Goal: Information Seeking & Learning: Learn about a topic

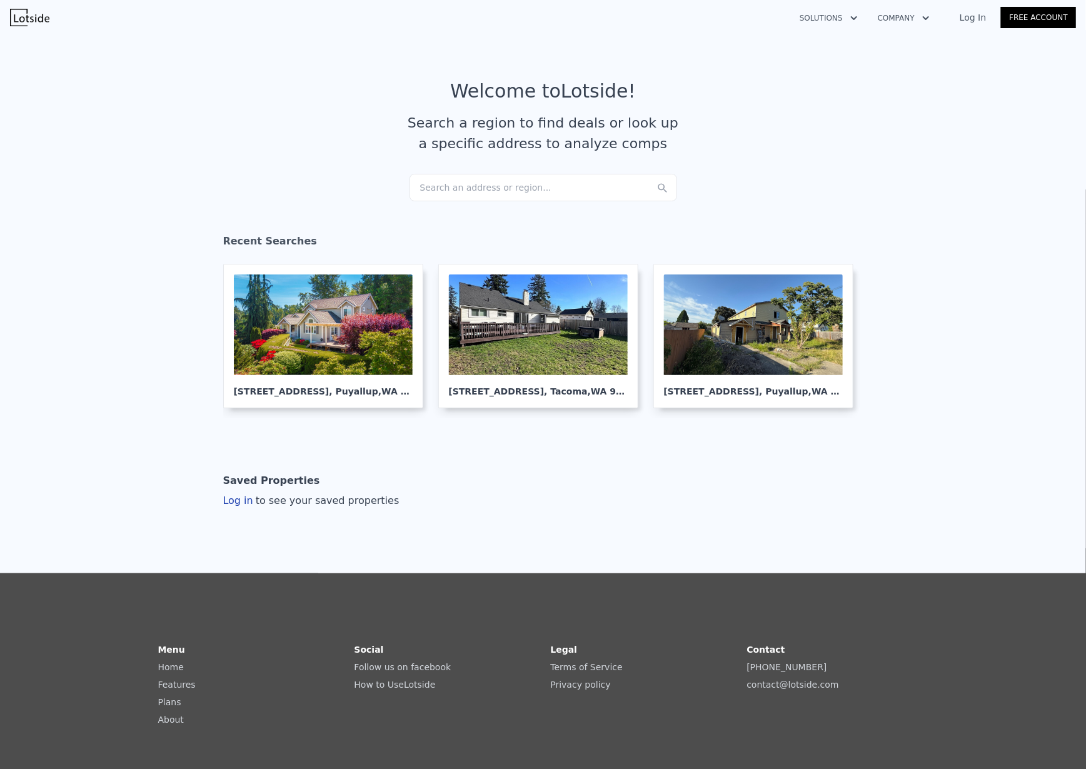
click at [448, 182] on div "Search an address or region..." at bounding box center [544, 188] width 268 height 28
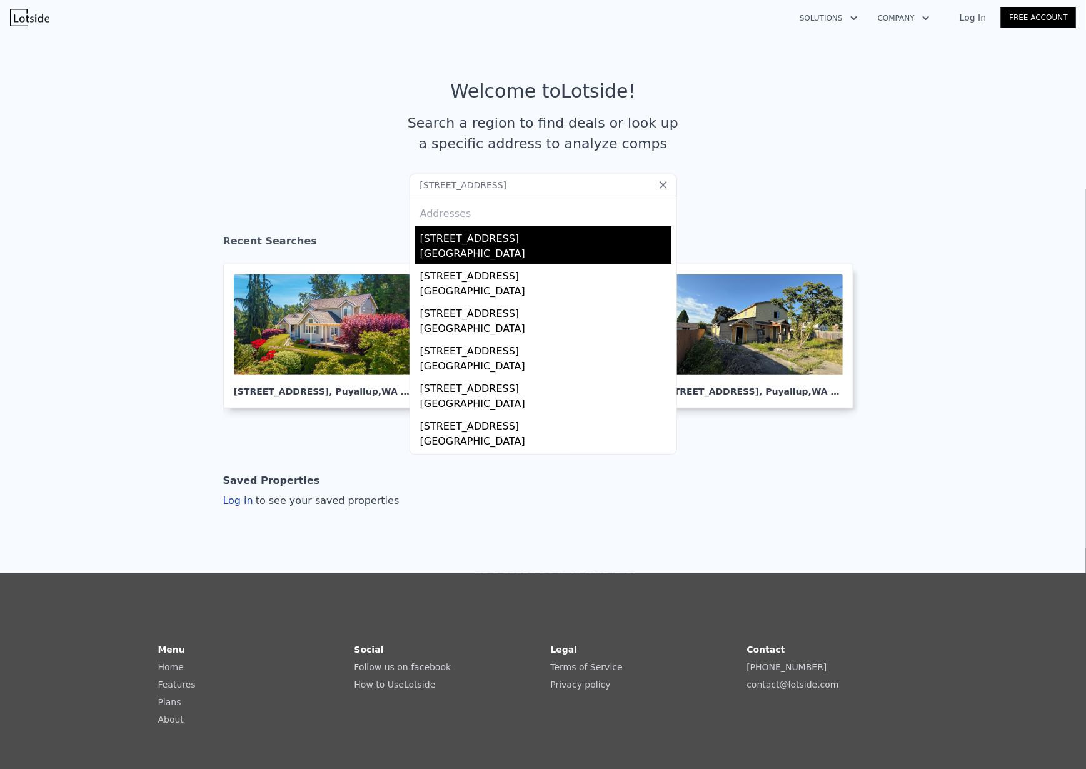
type input "[STREET_ADDRESS]"
click at [432, 241] on div "[STREET_ADDRESS]" at bounding box center [545, 236] width 251 height 20
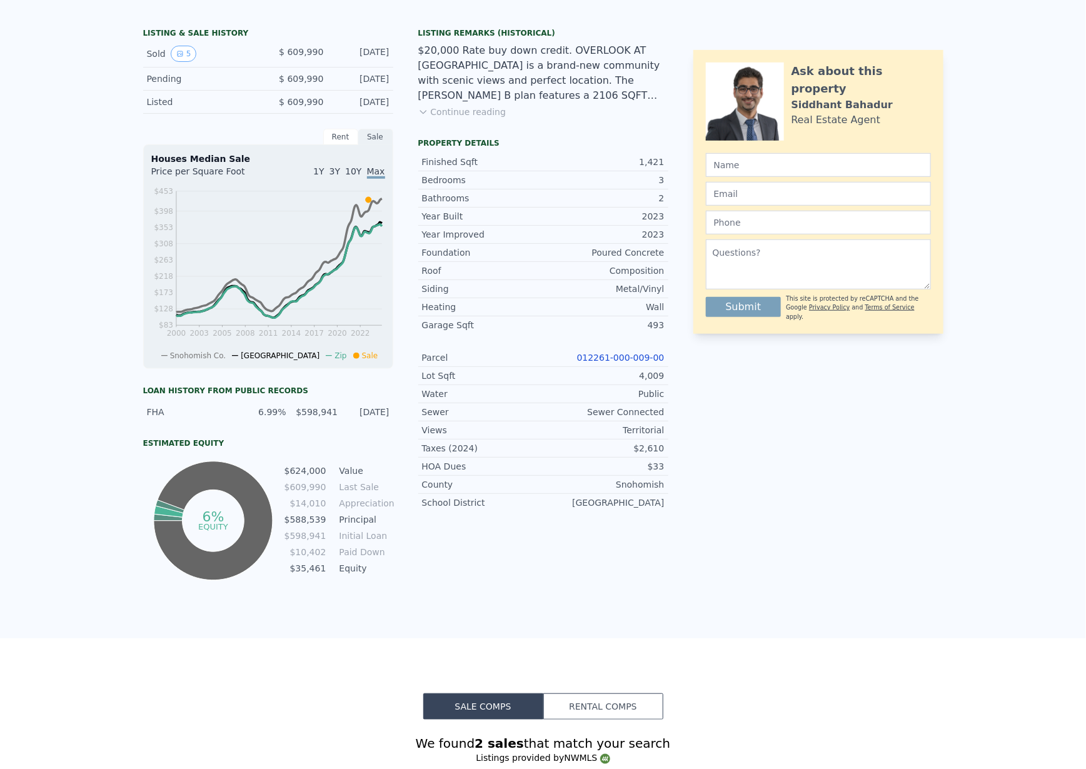
scroll to position [4, 0]
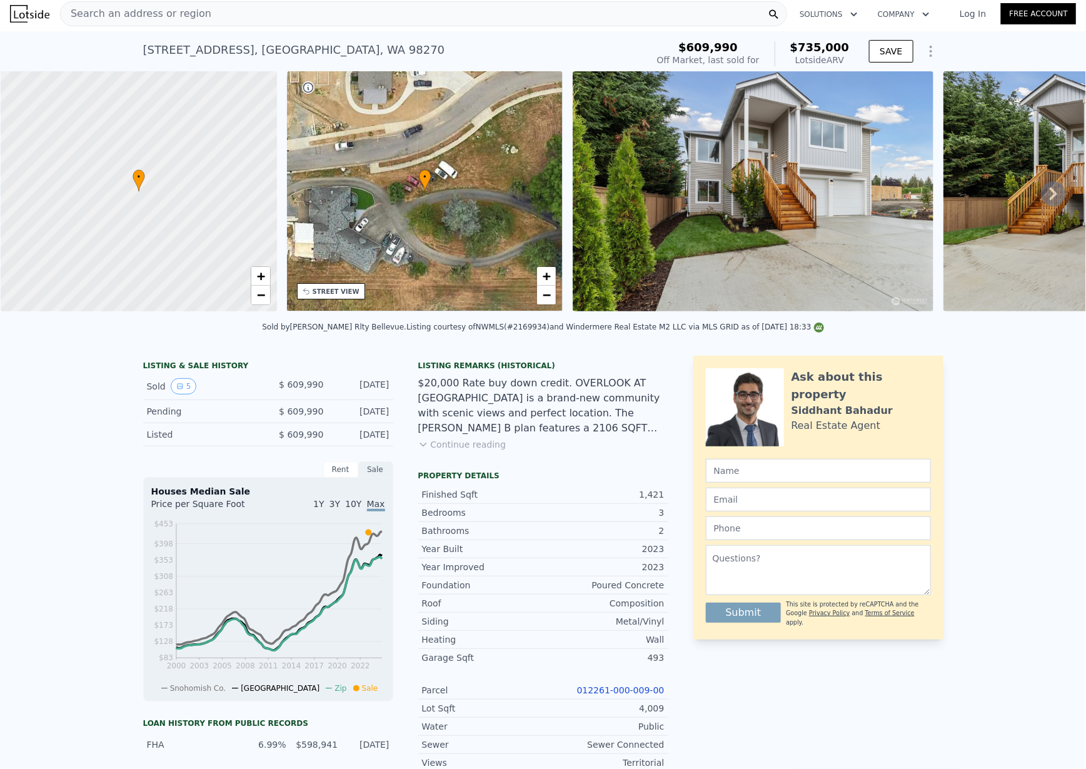
click at [925, 53] on icon "Show Options" at bounding box center [931, 51] width 15 height 15
click at [896, 71] on div "Edit Structure" at bounding box center [874, 83] width 140 height 25
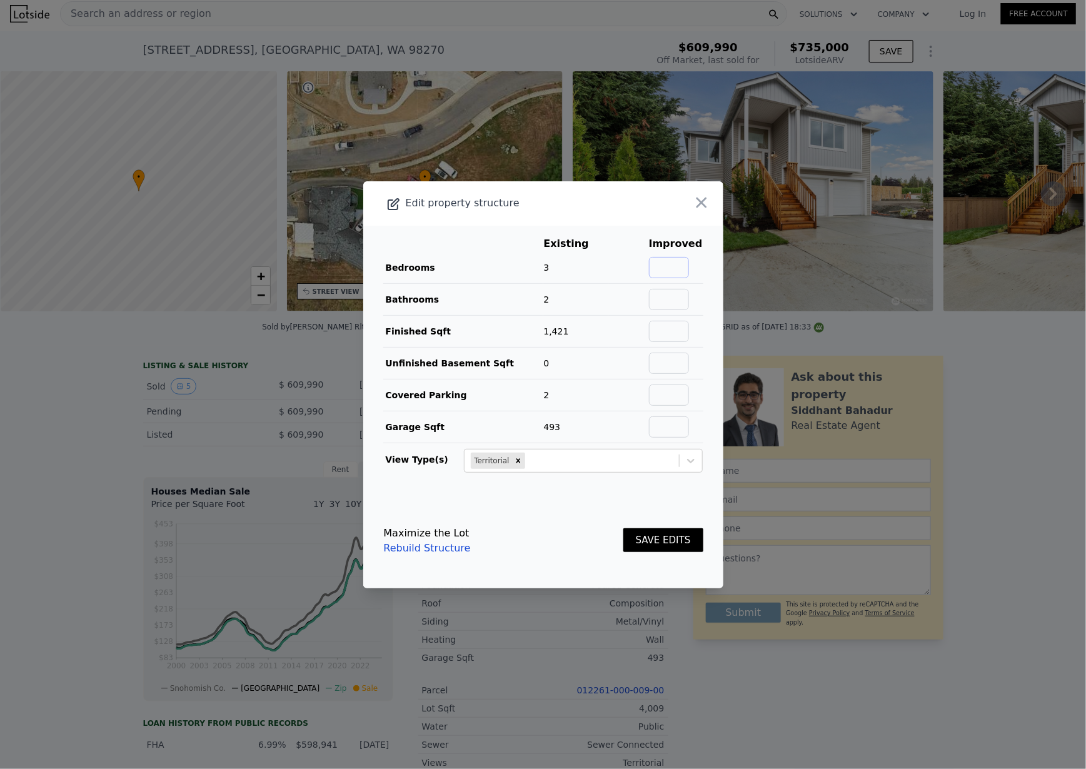
click at [680, 268] on input "text" at bounding box center [669, 267] width 40 height 21
type input "5"
click at [672, 301] on input "text" at bounding box center [669, 299] width 40 height 21
type input "3"
click at [683, 332] on input "text" at bounding box center [669, 331] width 40 height 21
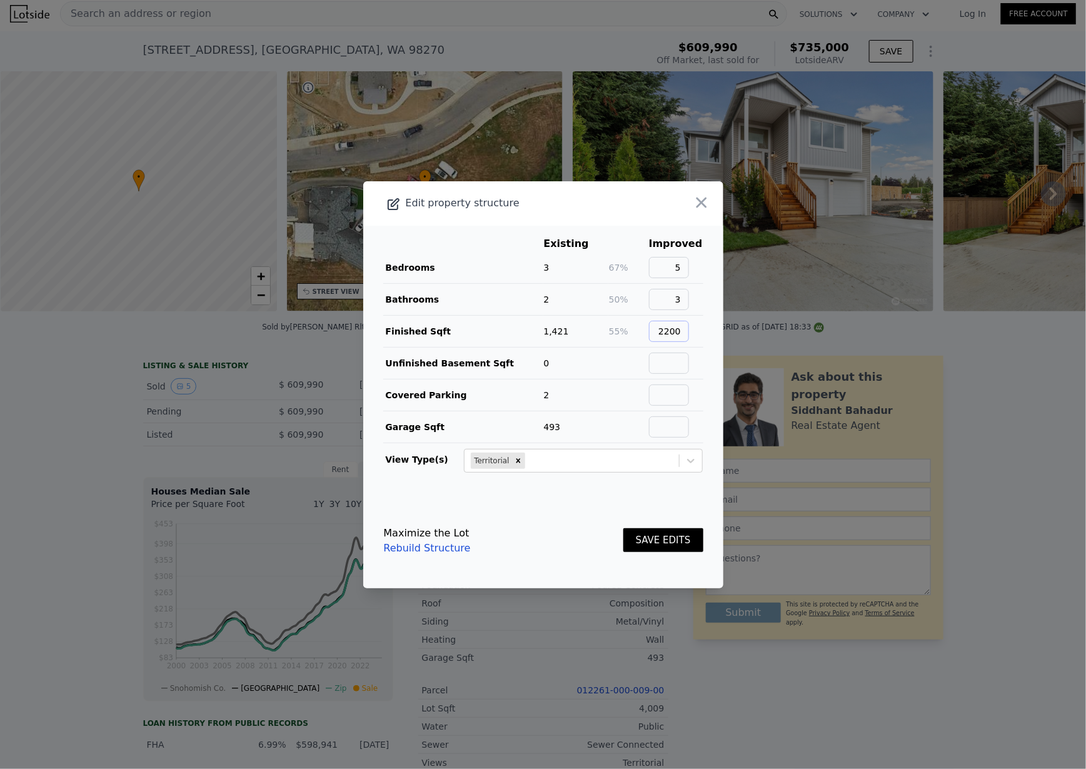
type input "2200"
click at [639, 543] on button "SAVE EDITS" at bounding box center [664, 540] width 80 height 24
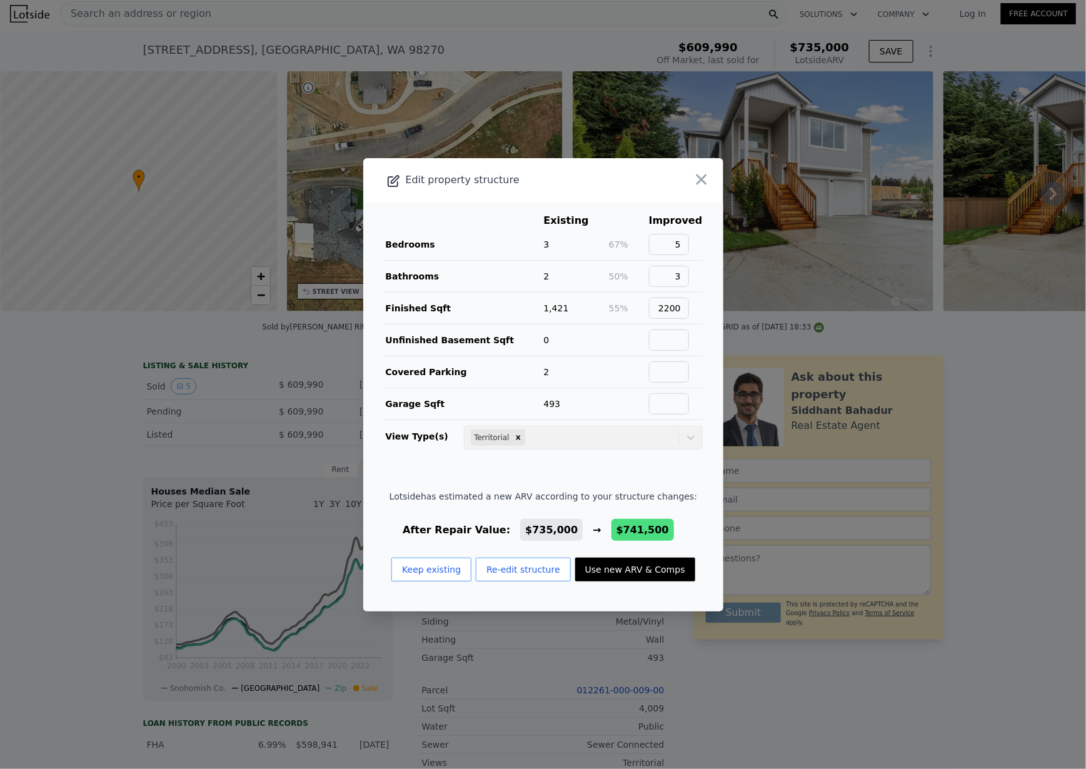
click at [612, 637] on div at bounding box center [543, 384] width 1086 height 769
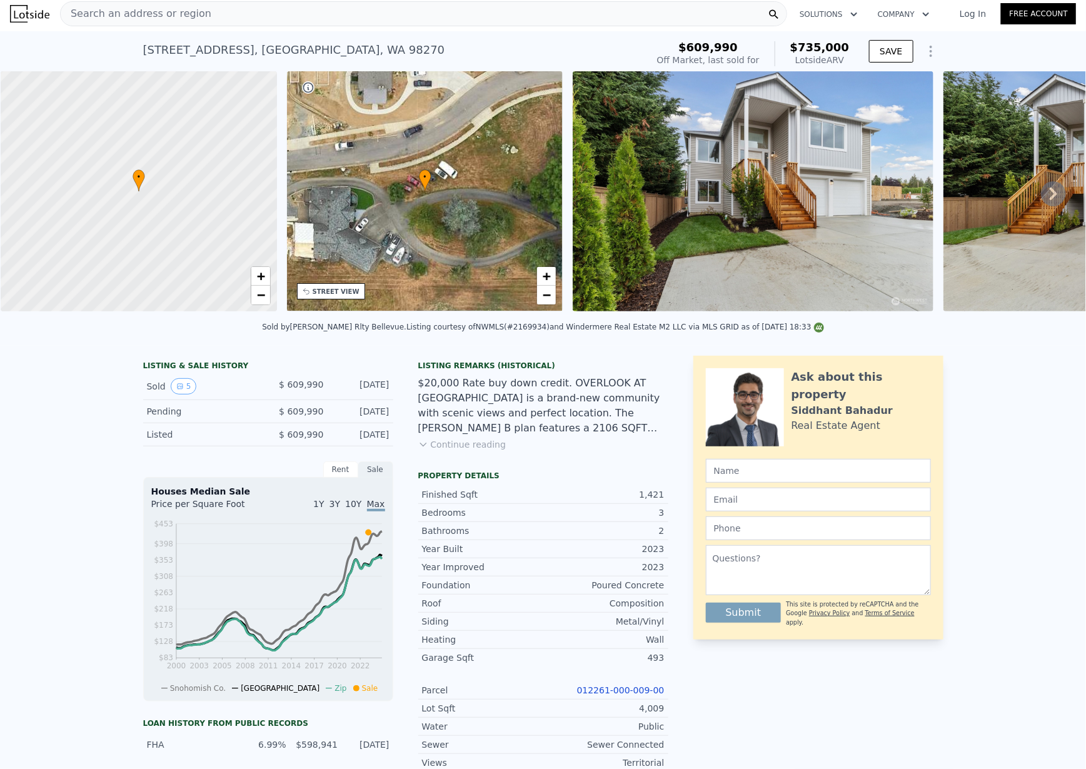
click at [507, 331] on div "Listing courtesy of NWMLS (#2169934) and Windermere Real Estate M2 LLC via MLS …" at bounding box center [616, 327] width 418 height 9
copy div "2169934"
click at [924, 49] on icon "Show Options" at bounding box center [931, 51] width 15 height 15
click at [897, 75] on div "Edit Structure" at bounding box center [874, 83] width 140 height 25
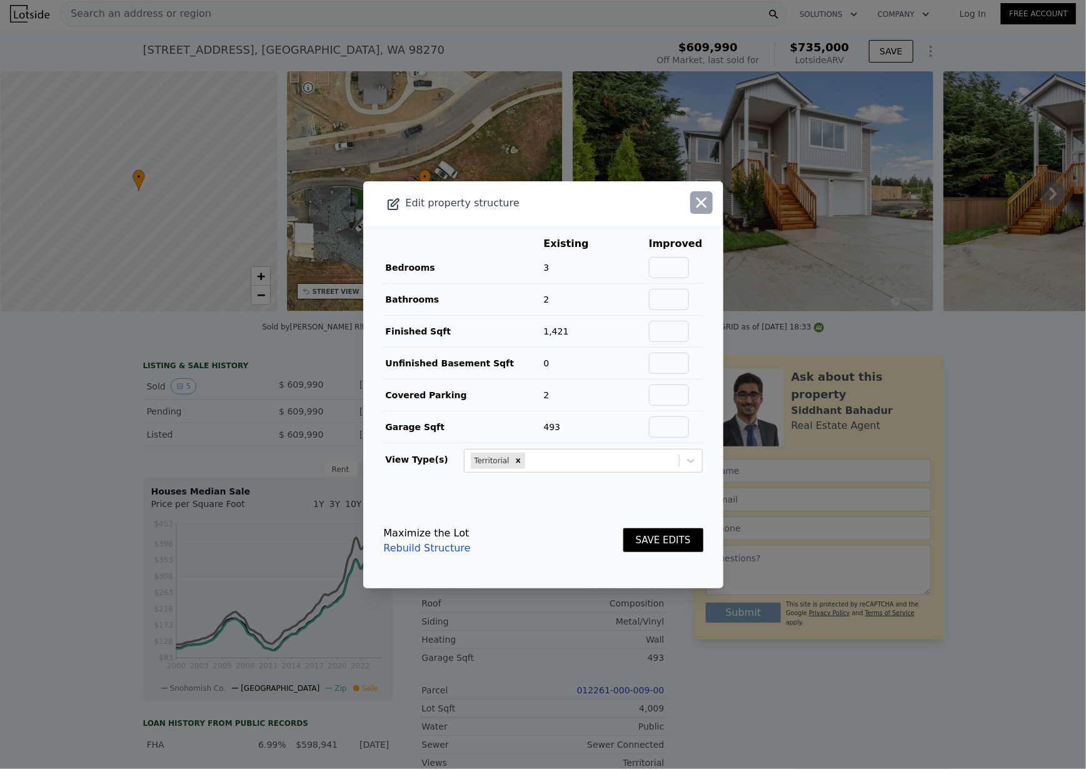
click at [697, 199] on icon "button" at bounding box center [702, 202] width 11 height 11
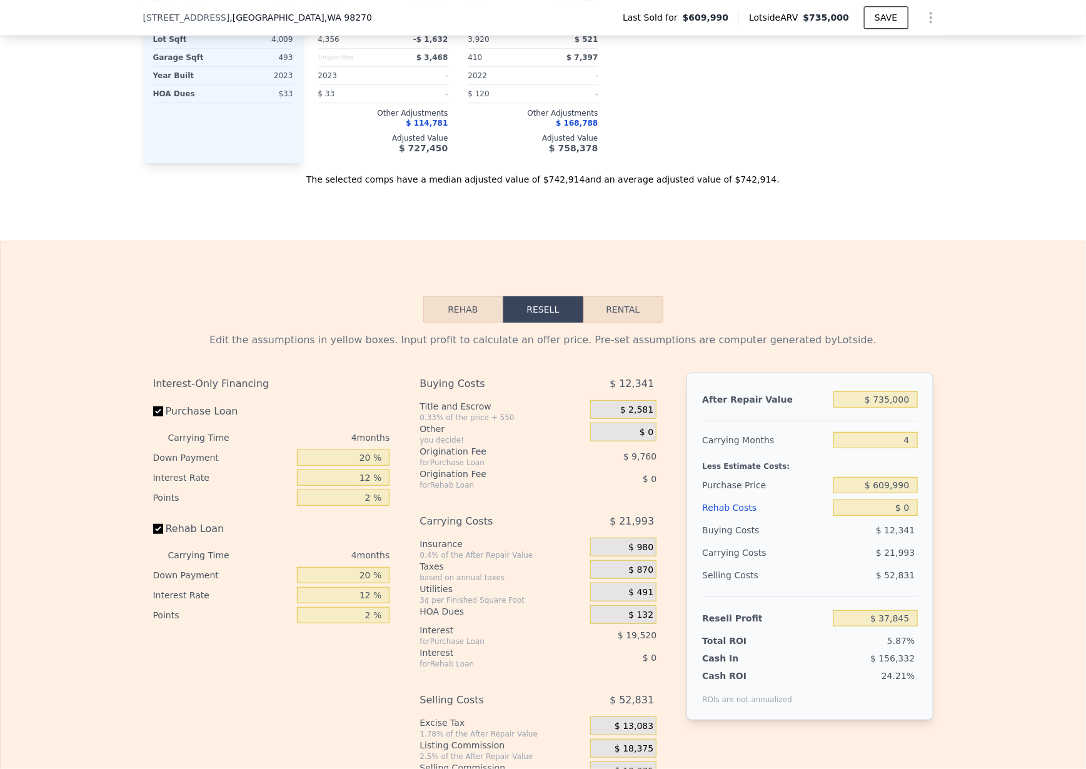
scroll to position [1562, 0]
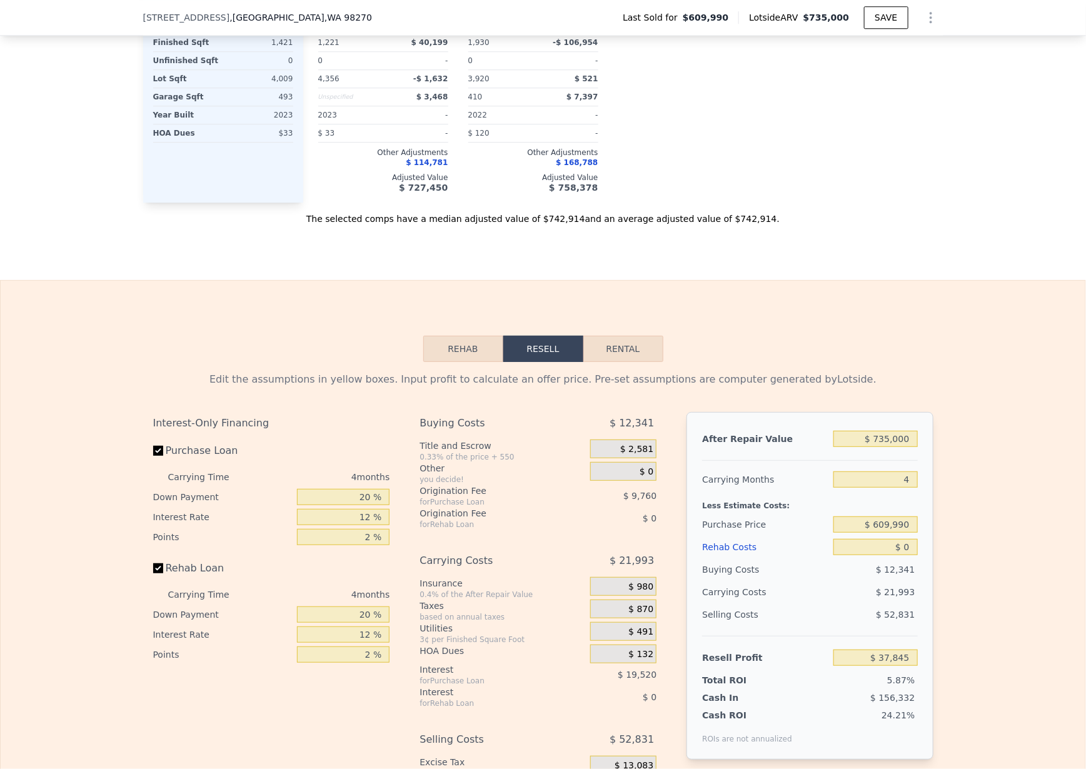
click at [615, 362] on button "Rental" at bounding box center [624, 349] width 80 height 26
select select "30"
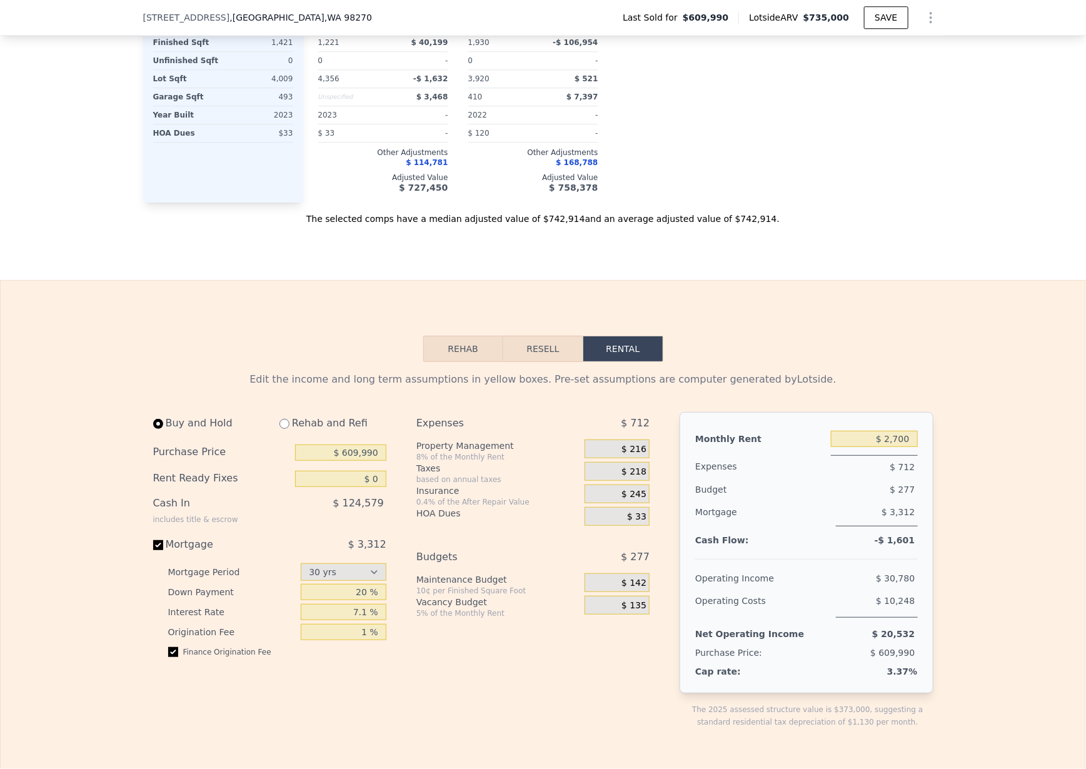
click at [547, 362] on button "Resell" at bounding box center [542, 349] width 79 height 26
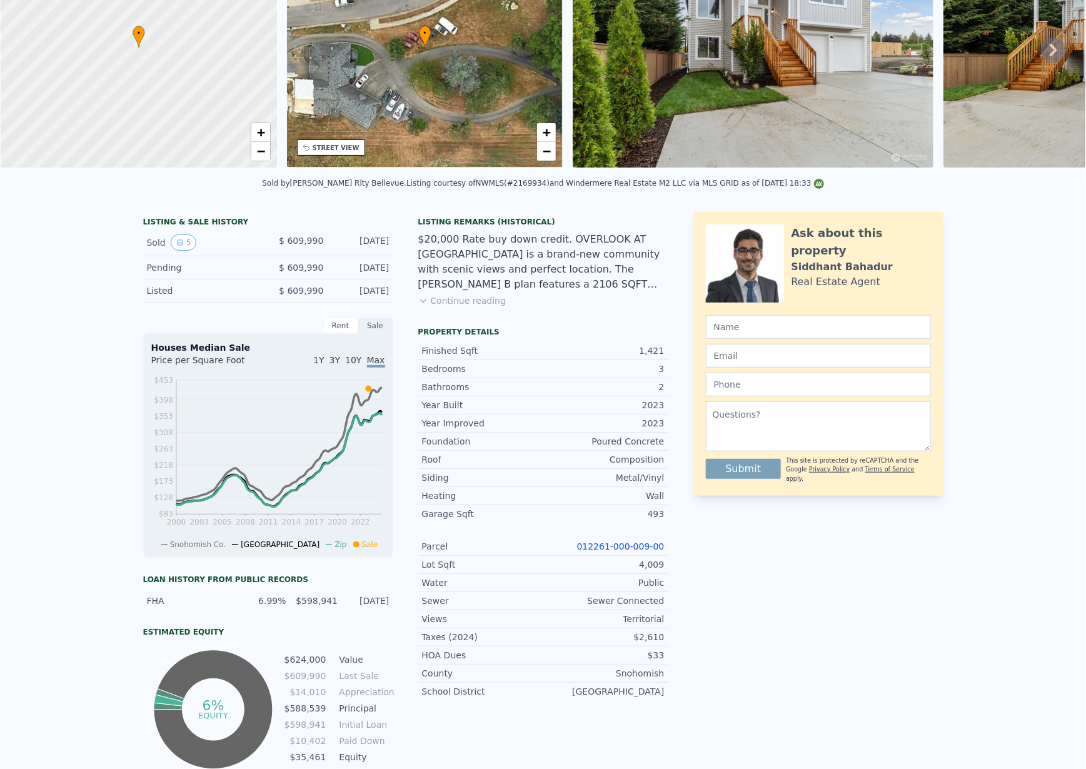
scroll to position [4, 0]
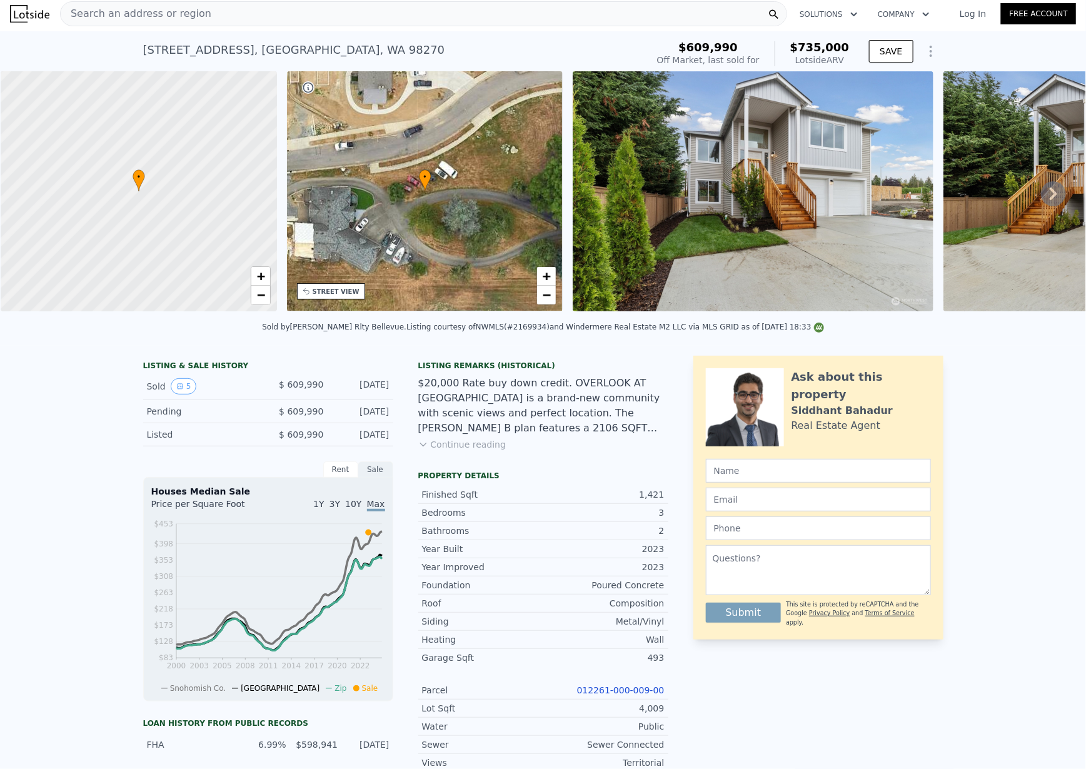
click at [465, 448] on div "Listing Remarks (Historical) $20,000 Rate buy down credit. OVERLOOK AT [GEOGRAP…" at bounding box center [543, 413] width 250 height 105
click at [465, 451] on button "Continue reading" at bounding box center [462, 444] width 88 height 13
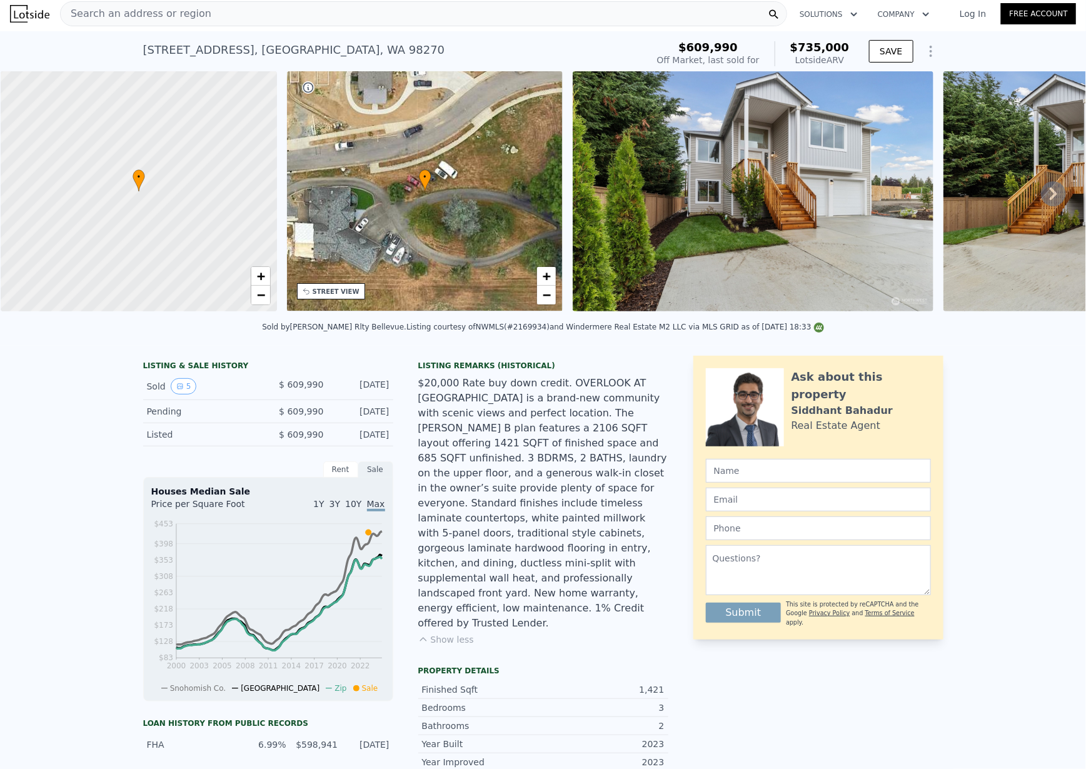
click at [930, 53] on icon "Show Options" at bounding box center [931, 51] width 15 height 15
click at [109, 560] on div "LISTING & SALE HISTORY Sold 5 $ 609,990 [DATE] Pending $ 609,990 [DATE] Listed …" at bounding box center [543, 725] width 1086 height 759
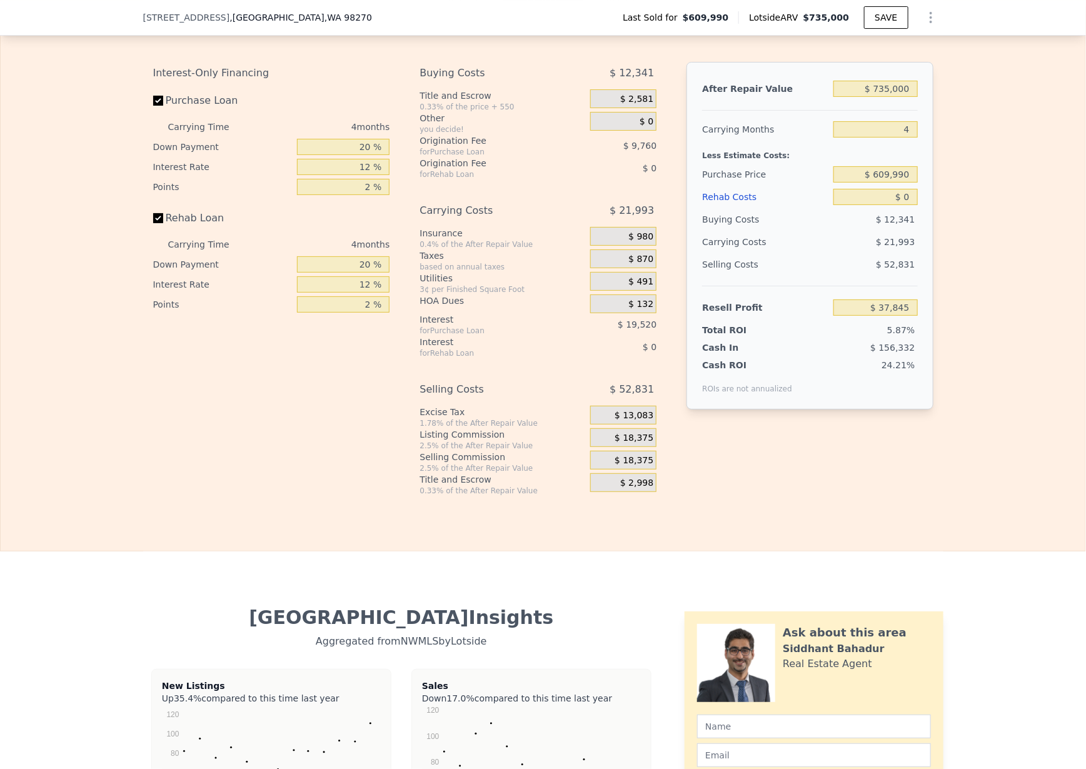
scroll to position [0, 0]
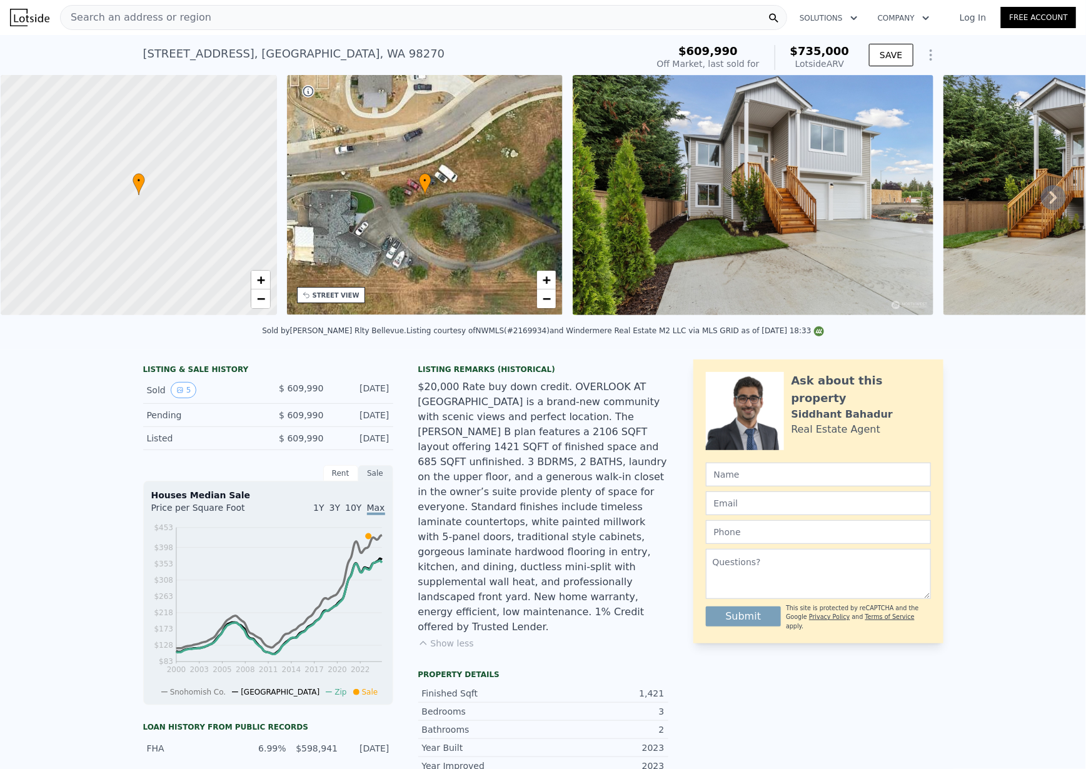
click at [924, 49] on icon "Show Options" at bounding box center [931, 55] width 15 height 15
click at [956, 16] on link "Log In" at bounding box center [973, 17] width 56 height 13
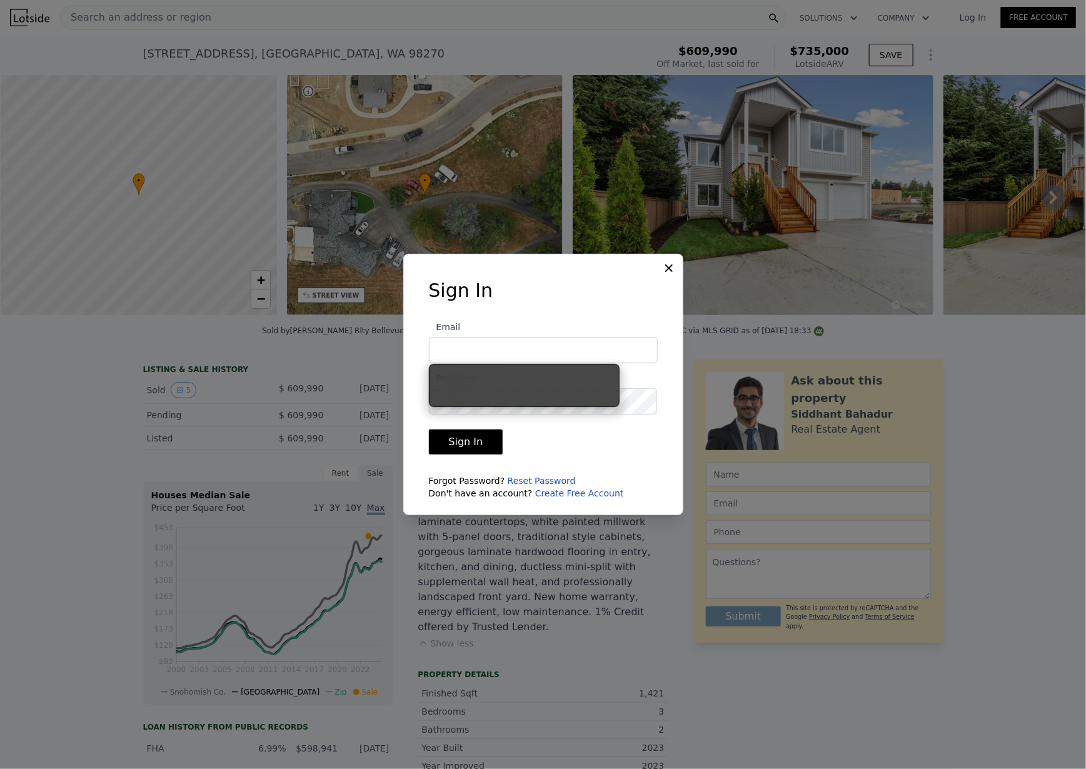
click at [507, 346] on input "Email" at bounding box center [543, 350] width 229 height 26
click at [537, 345] on input "Email" at bounding box center [543, 350] width 229 height 26
paste input "[EMAIL_ADDRESS][DOMAIN_NAME]"
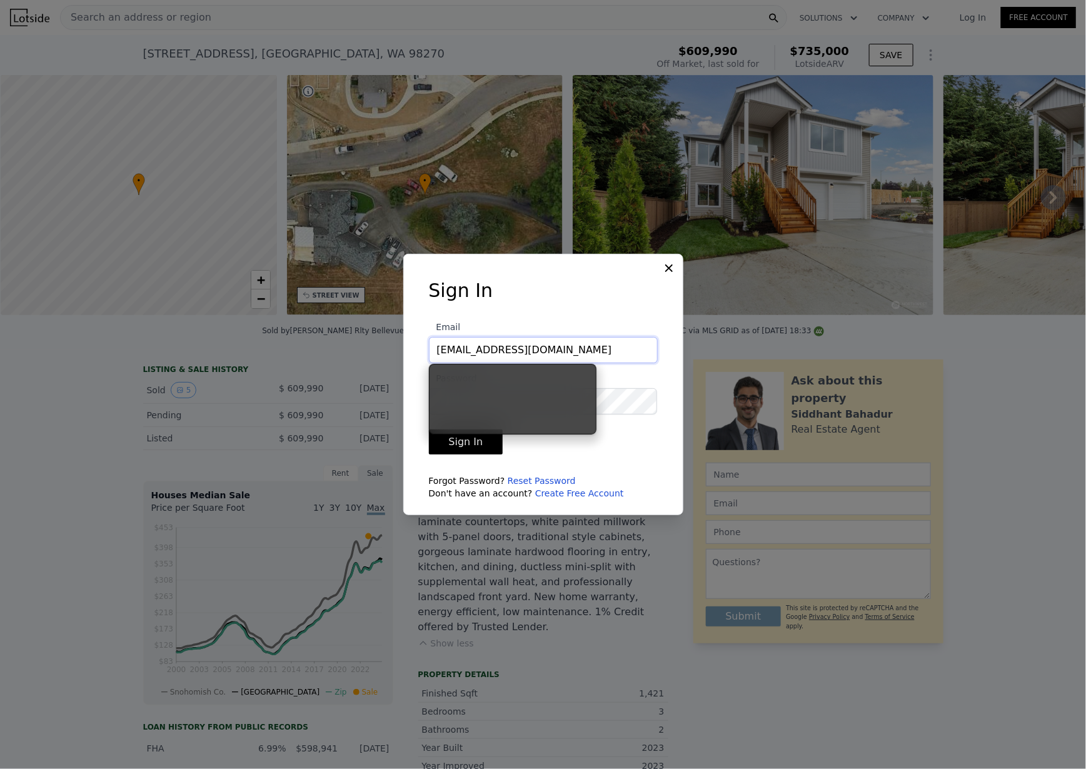
type input "[EMAIL_ADDRESS][DOMAIN_NAME]"
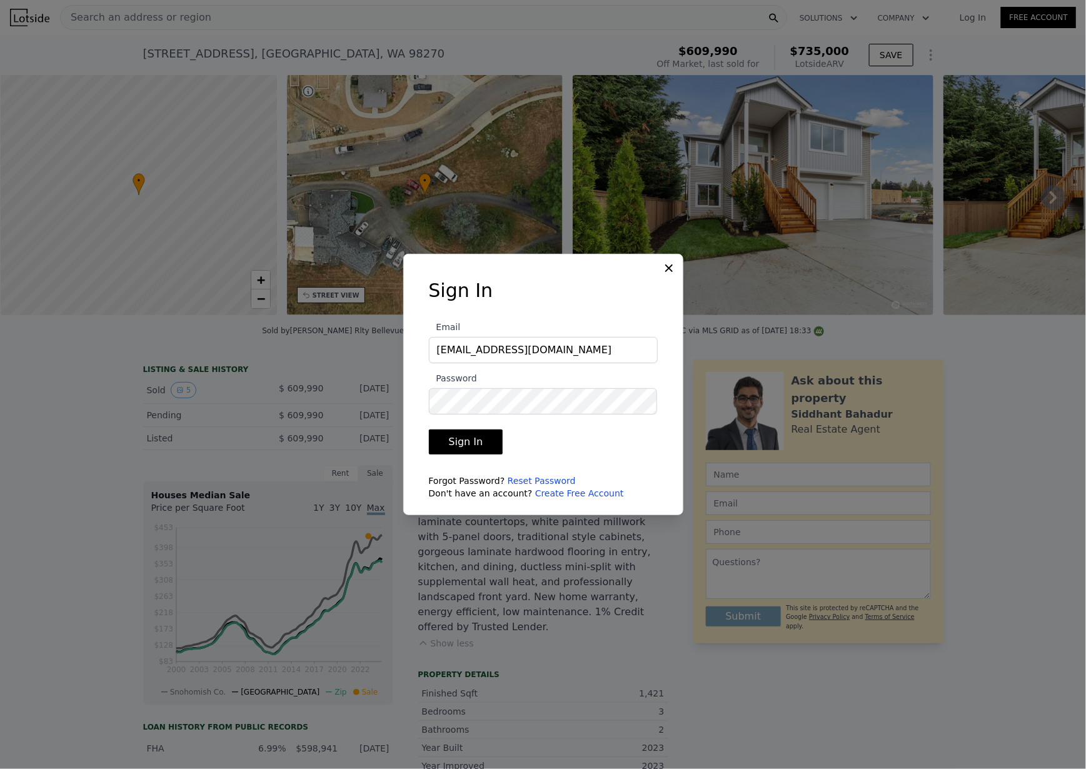
click at [486, 437] on button "Sign In" at bounding box center [466, 442] width 74 height 25
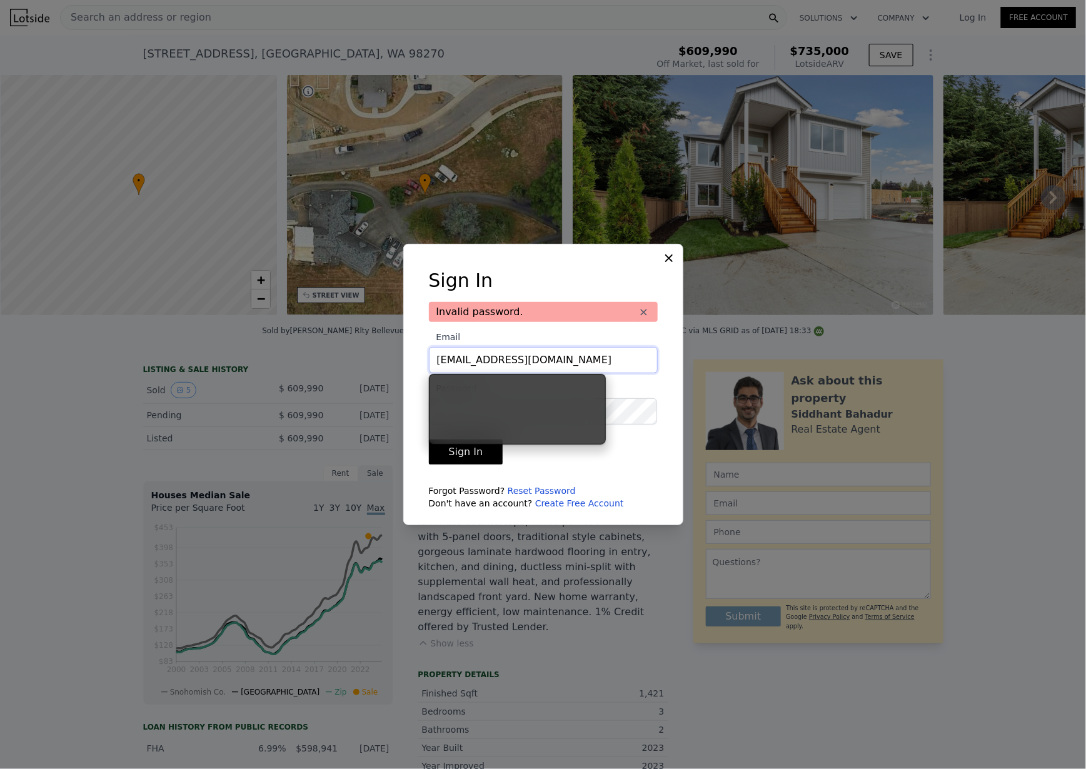
click at [584, 361] on input "[EMAIL_ADDRESS][DOMAIN_NAME]" at bounding box center [543, 360] width 229 height 26
paste input "@pellego"
type input "[EMAIL_ADDRESS][DOMAIN_NAME]"
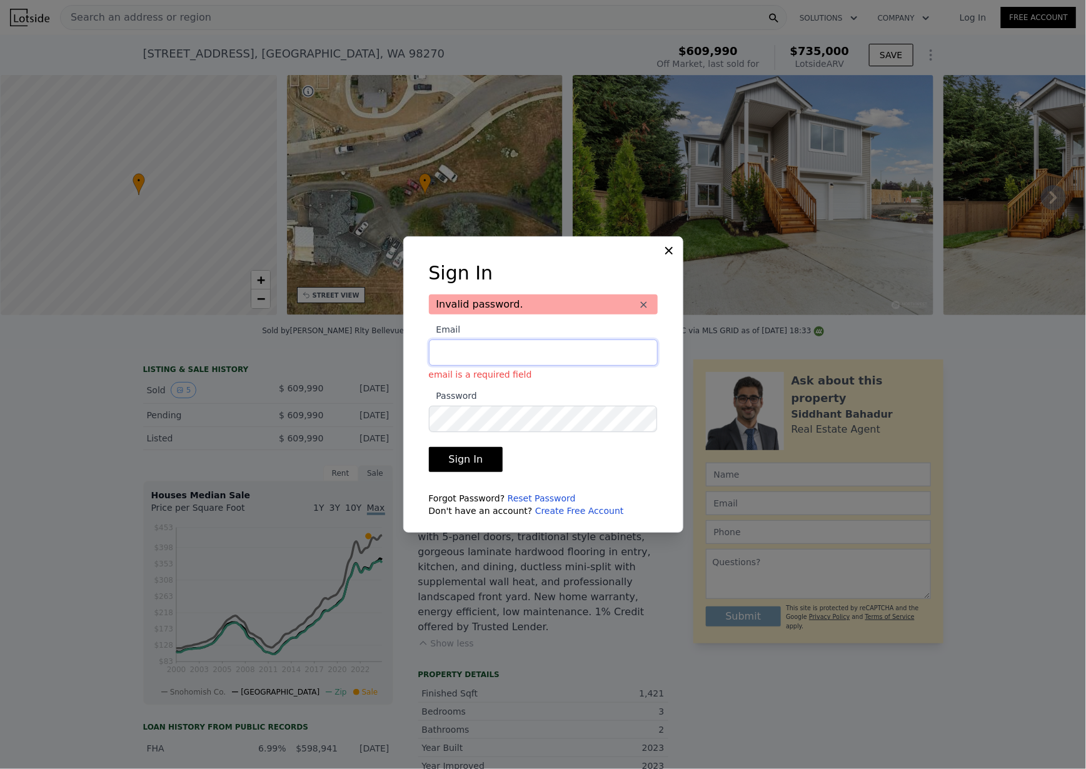
type input "[EMAIL_ADDRESS][DOMAIN_NAME]"
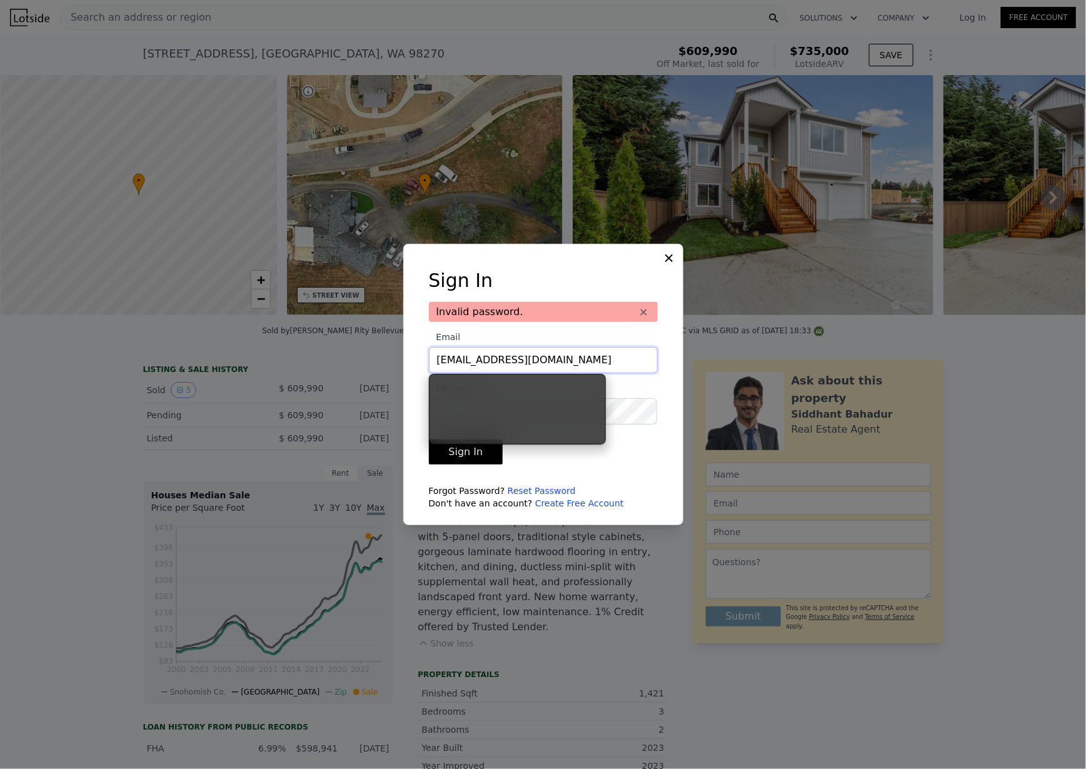
click at [536, 363] on input "[EMAIL_ADDRESS][DOMAIN_NAME]" at bounding box center [543, 360] width 229 height 26
drag, startPoint x: 611, startPoint y: 497, endPoint x: 599, endPoint y: 488, distance: 14.8
click at [611, 497] on div "Forgot Password? Reset Password Don't have an account? Create Free Account" at bounding box center [543, 497] width 229 height 25
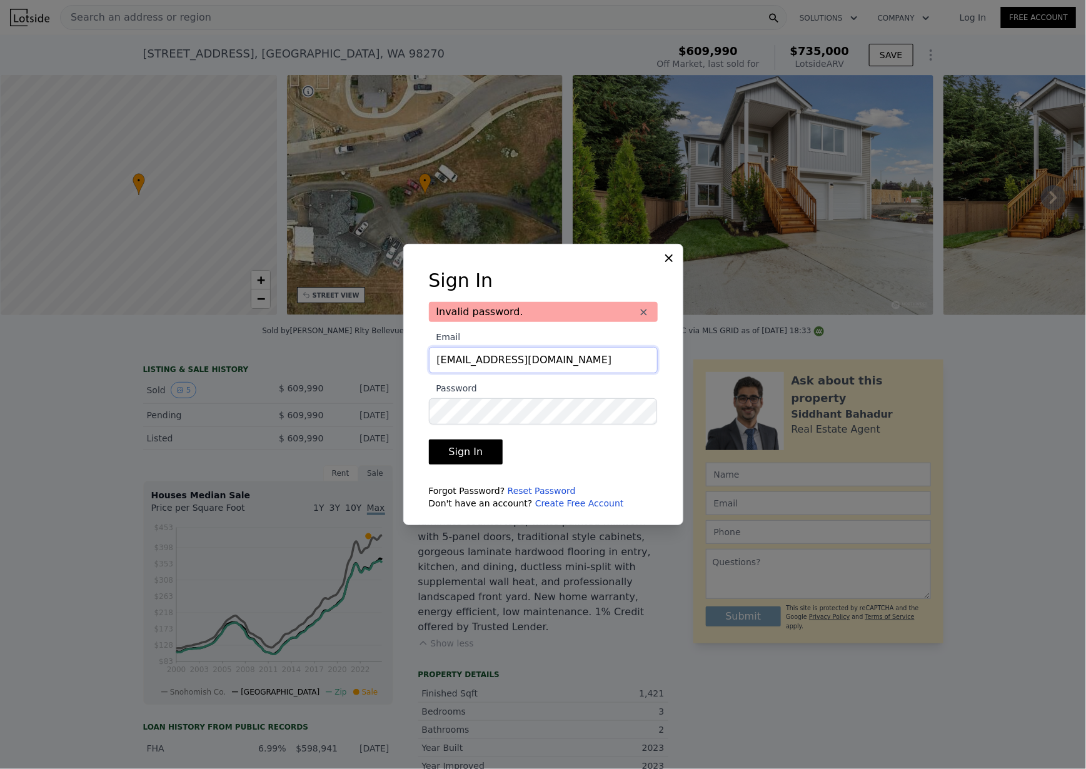
click at [500, 362] on input "[EMAIL_ADDRESS][DOMAIN_NAME]" at bounding box center [543, 360] width 229 height 26
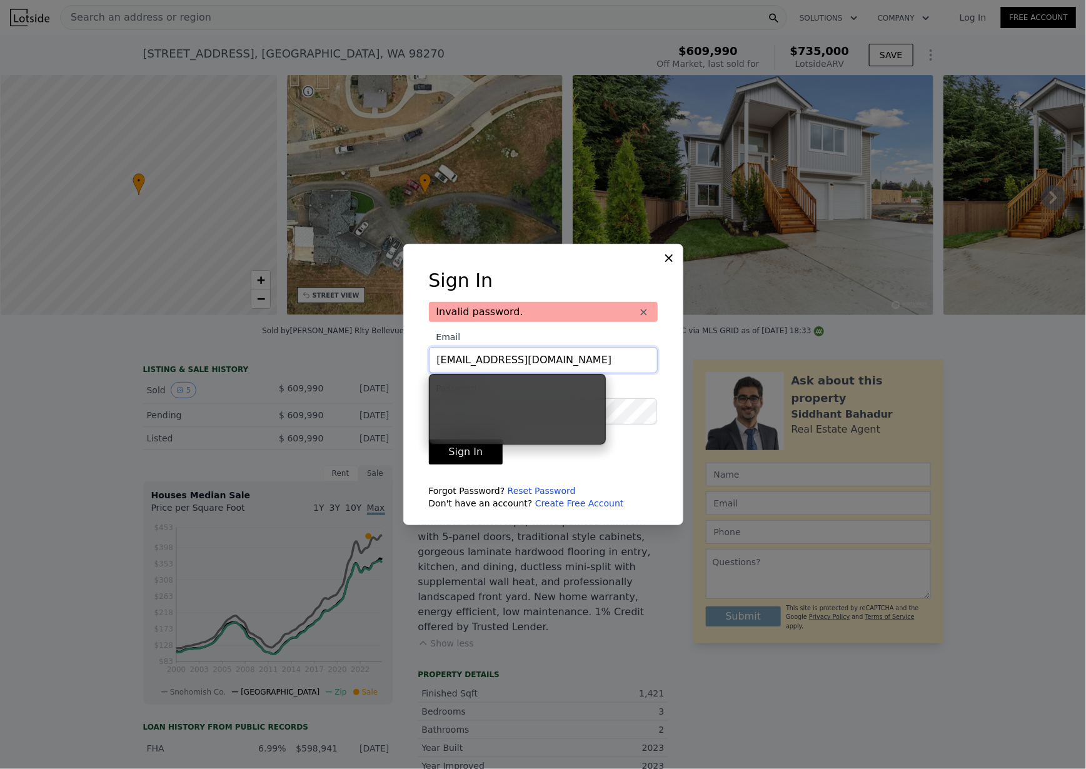
click at [500, 362] on input "[EMAIL_ADDRESS][DOMAIN_NAME]" at bounding box center [543, 360] width 229 height 26
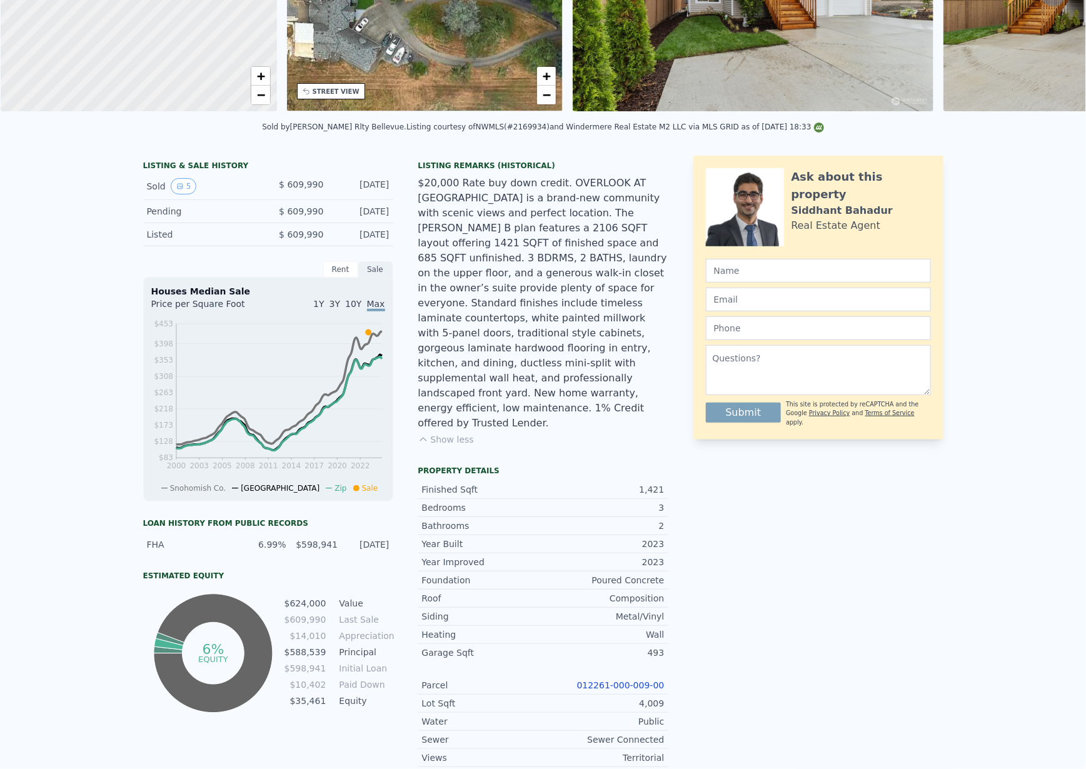
scroll to position [4, 0]
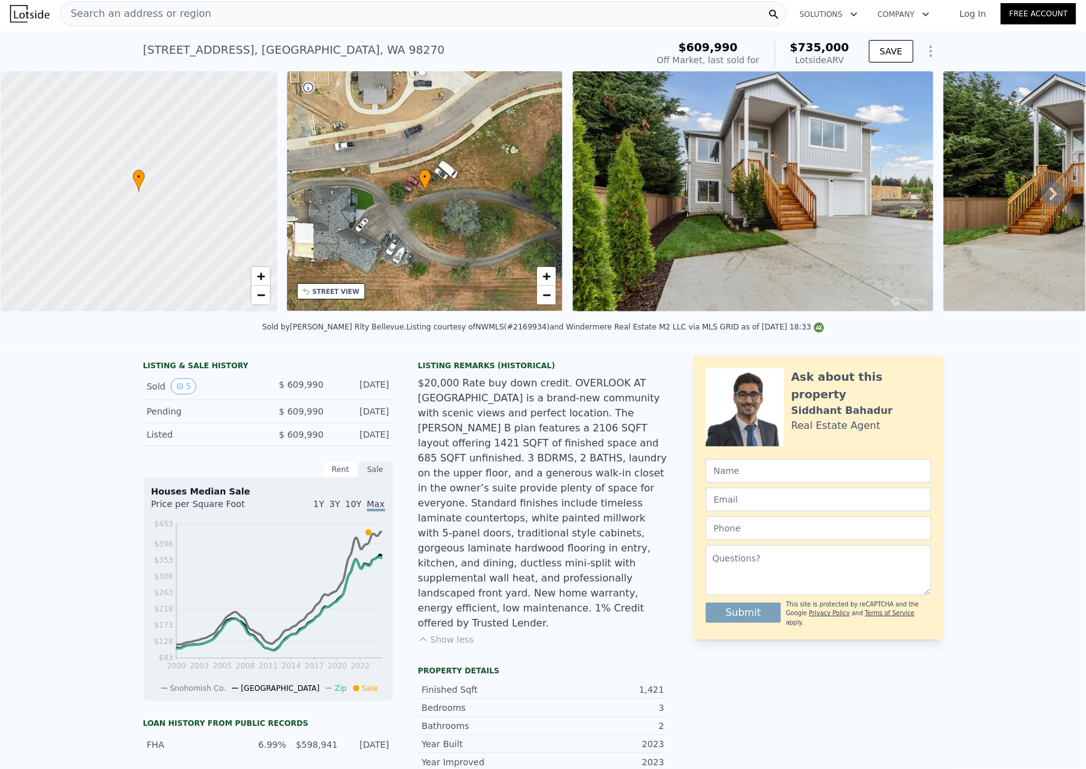
click at [264, 50] on div "[STREET_ADDRESS]" at bounding box center [294, 50] width 302 height 18
copy div "[STREET_ADDRESS] Sold [DATE] for $609,990 (~ARV $735k )"
drag, startPoint x: 498, startPoint y: 337, endPoint x: 532, endPoint y: 335, distance: 33.8
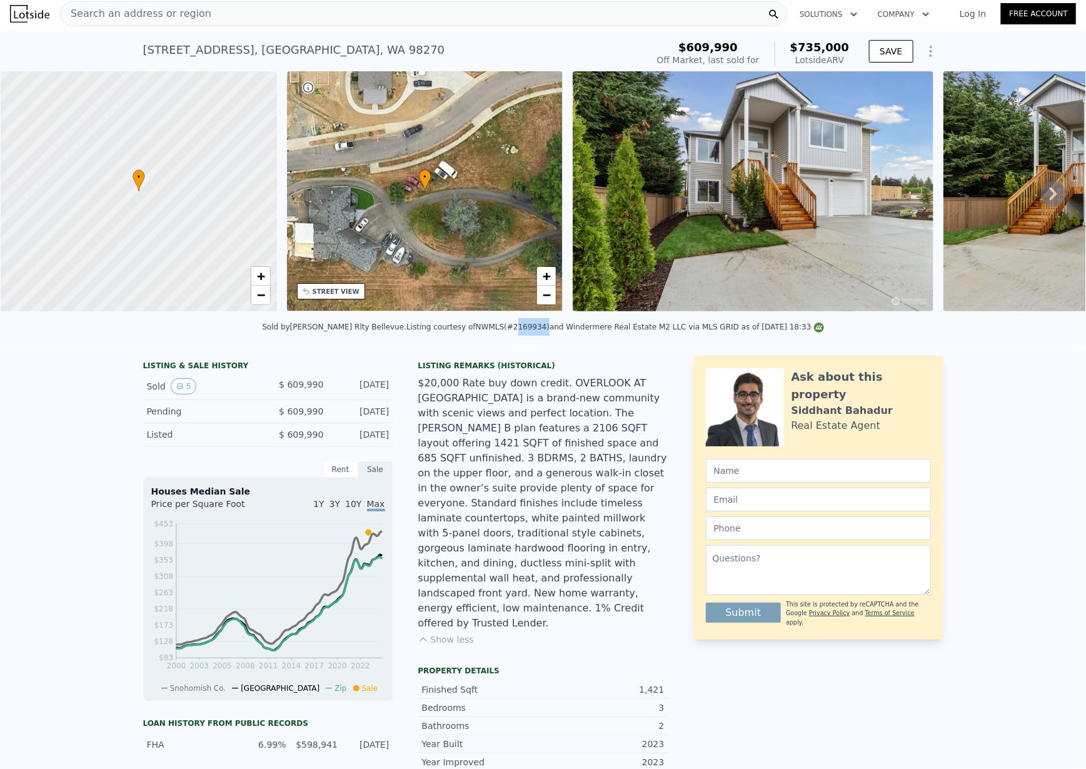
click at [532, 331] on div "Listing courtesy of NWMLS (#2169934) and Windermere Real Estate M2 LLC via MLS …" at bounding box center [616, 327] width 418 height 9
copy div "2169934"
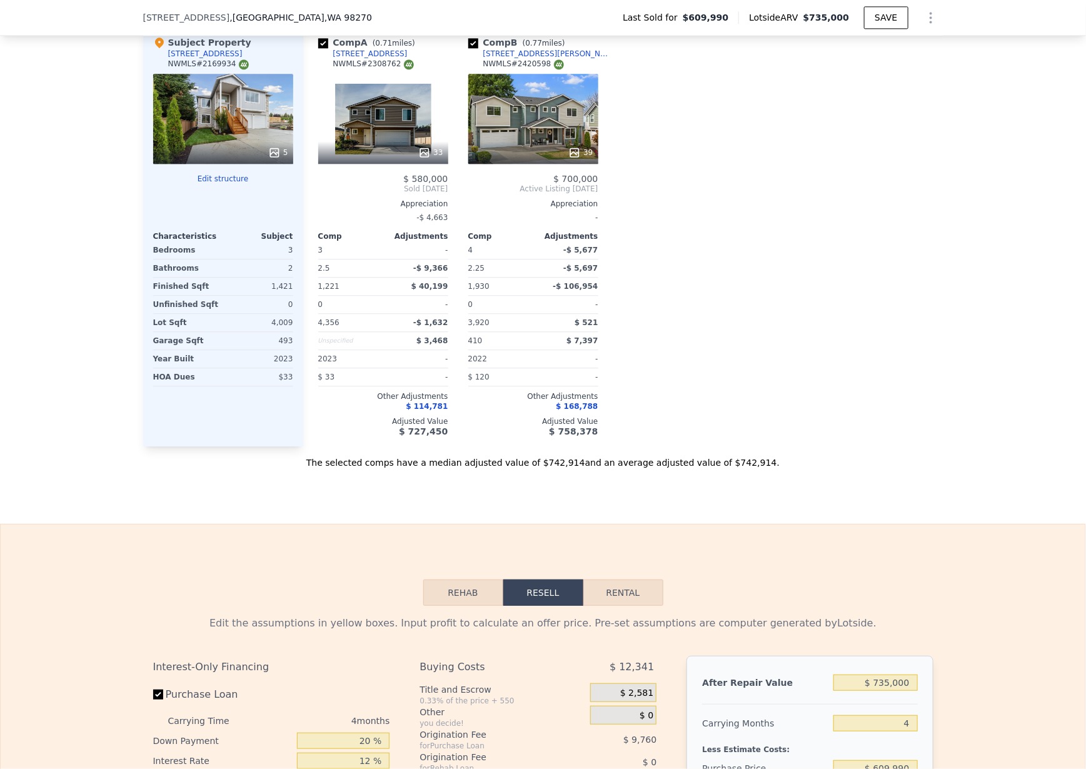
scroll to position [1083, 0]
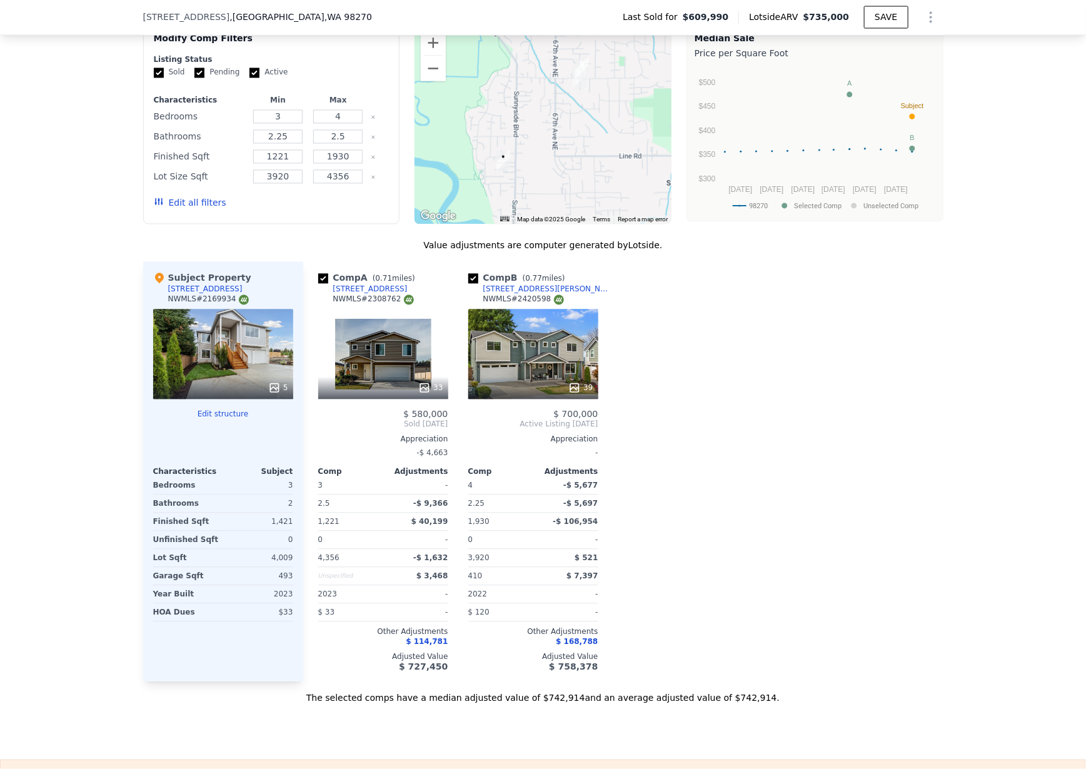
click at [746, 432] on div "Comp A ( 0.71 miles) 4374 69th Ave NE NWMLS # 2308762 33 $ 580,000 Sold Apr 202…" at bounding box center [623, 472] width 640 height 420
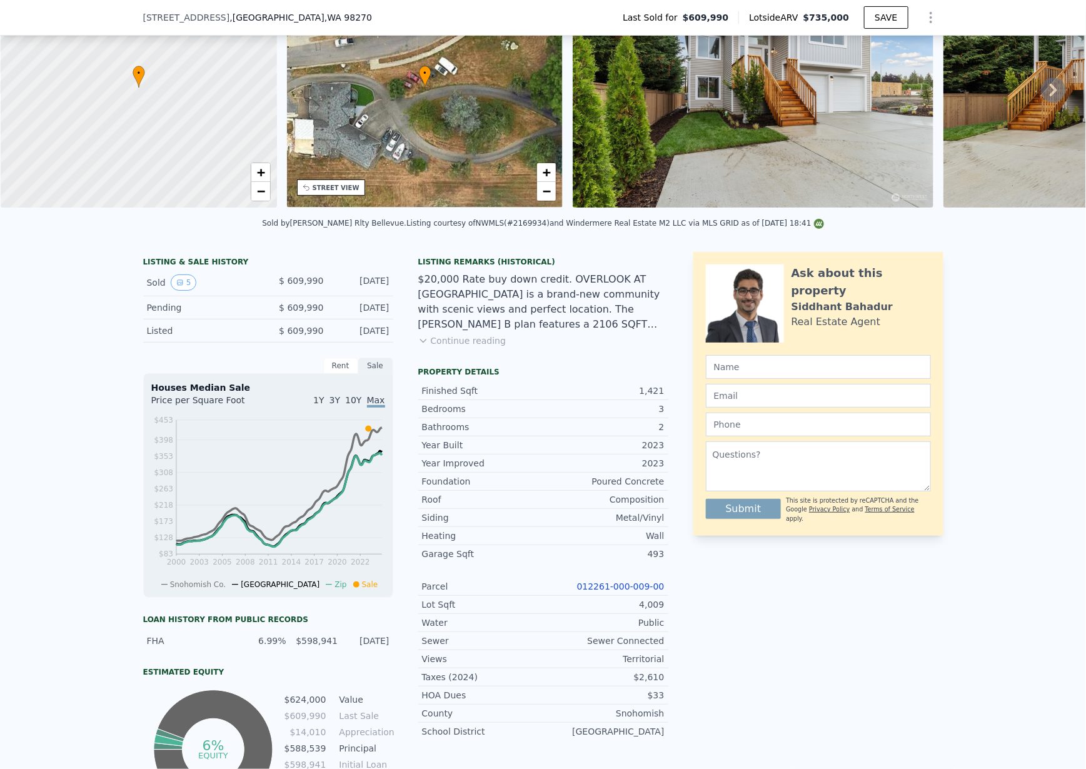
scroll to position [4, 0]
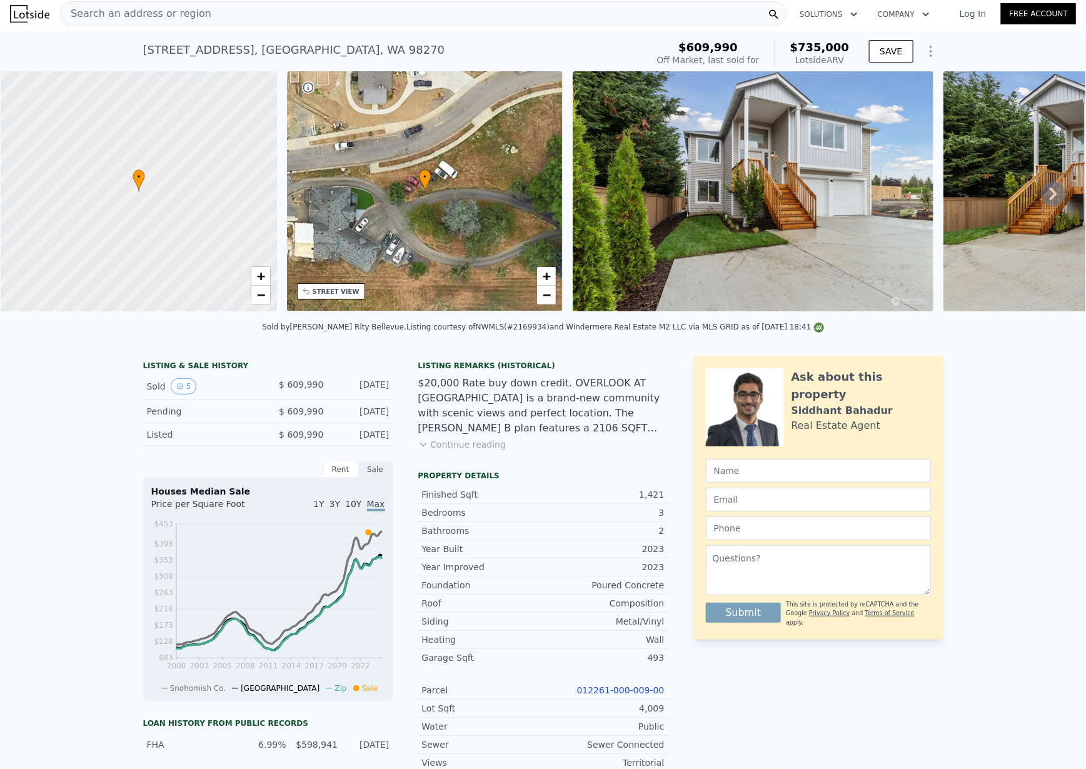
click at [924, 48] on icon "Show Options" at bounding box center [931, 51] width 15 height 15
